Goal: Task Accomplishment & Management: Manage account settings

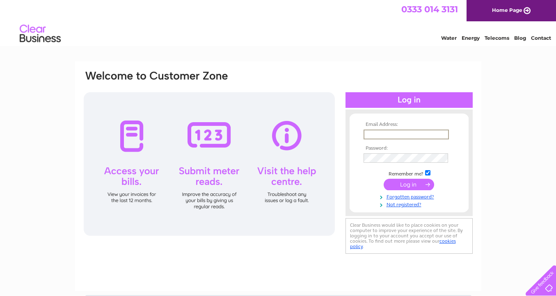
type input "fishleighs@btinternet.com"
click at [414, 187] on input "submit" at bounding box center [408, 183] width 50 height 11
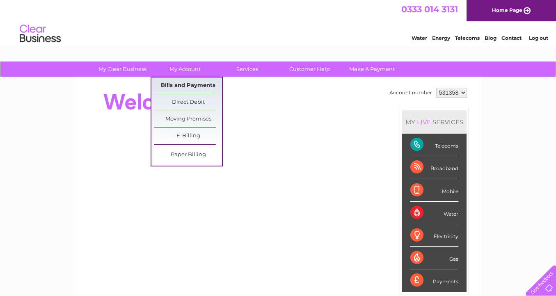
click at [186, 84] on link "Bills and Payments" at bounding box center [188, 86] width 68 height 16
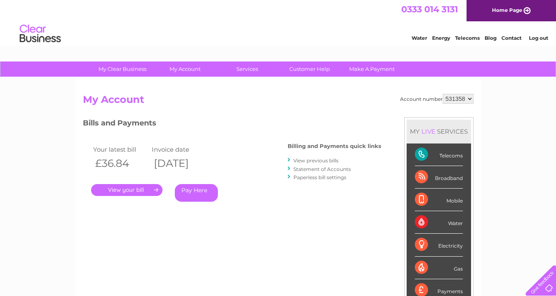
click at [309, 160] on link "View previous bills" at bounding box center [315, 160] width 45 height 6
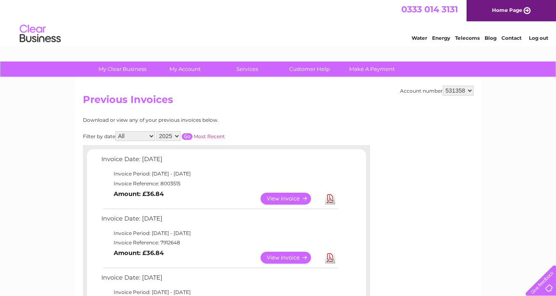
click at [293, 194] on link "View" at bounding box center [290, 199] width 60 height 12
